Goal: Task Accomplishment & Management: Use online tool/utility

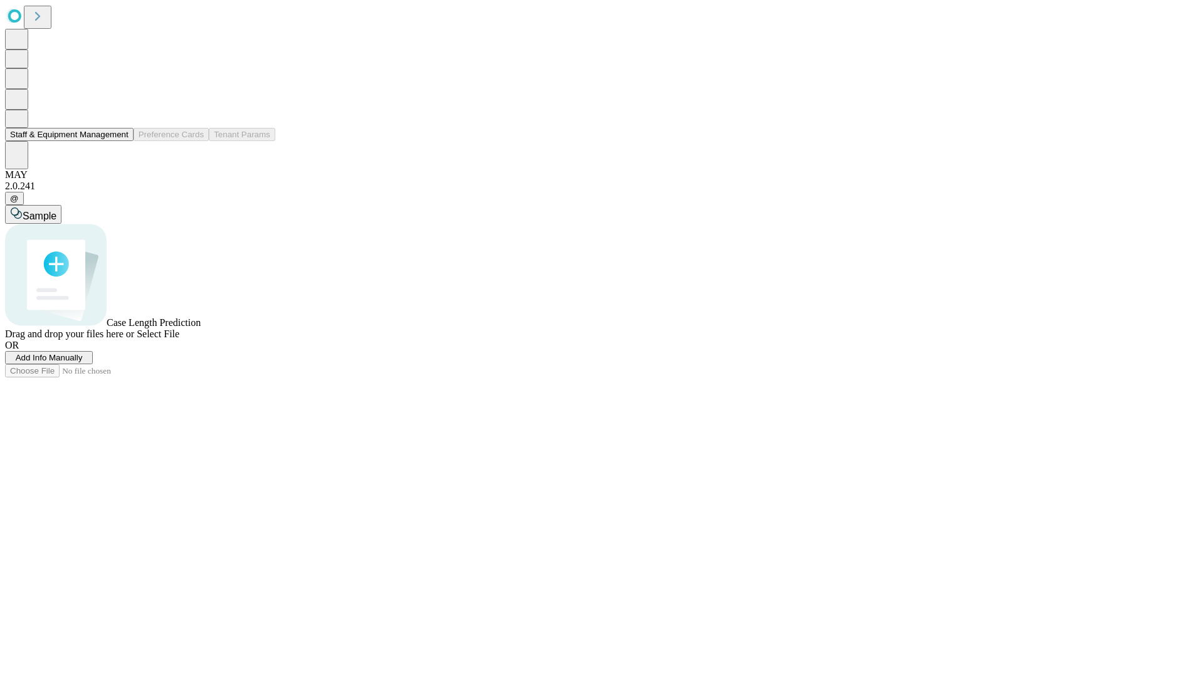
click at [120, 141] on button "Staff & Equipment Management" at bounding box center [69, 134] width 129 height 13
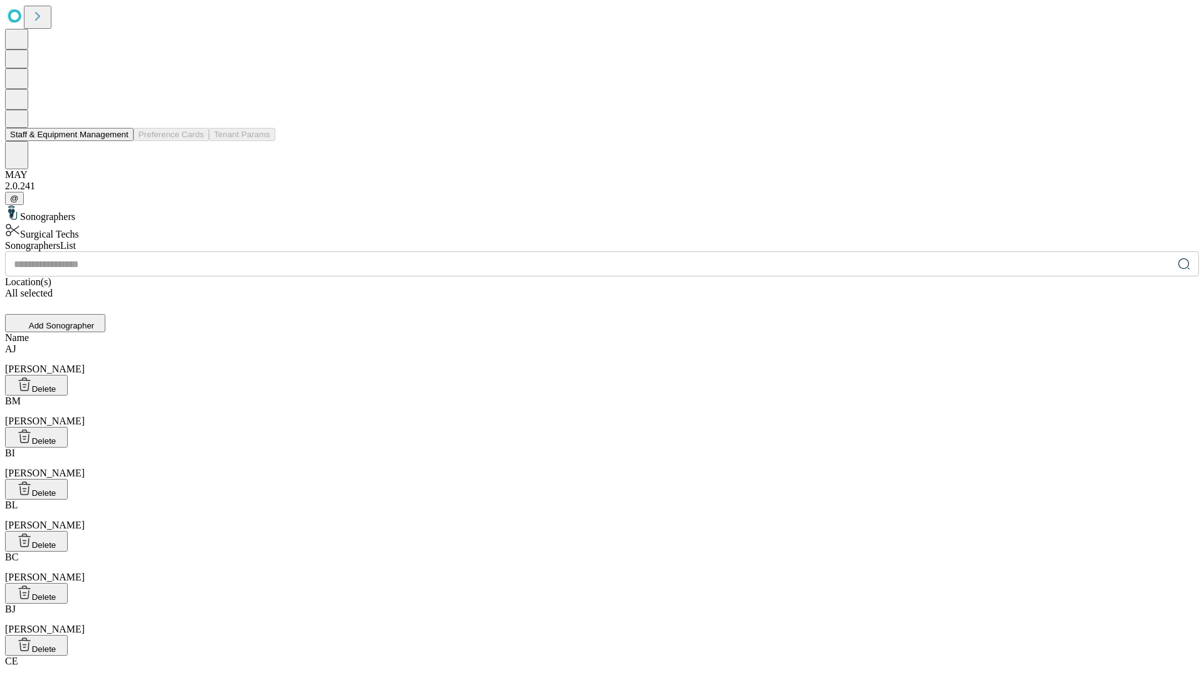
click at [120, 141] on button "Staff & Equipment Management" at bounding box center [69, 134] width 129 height 13
